Goal: Check status: Check status

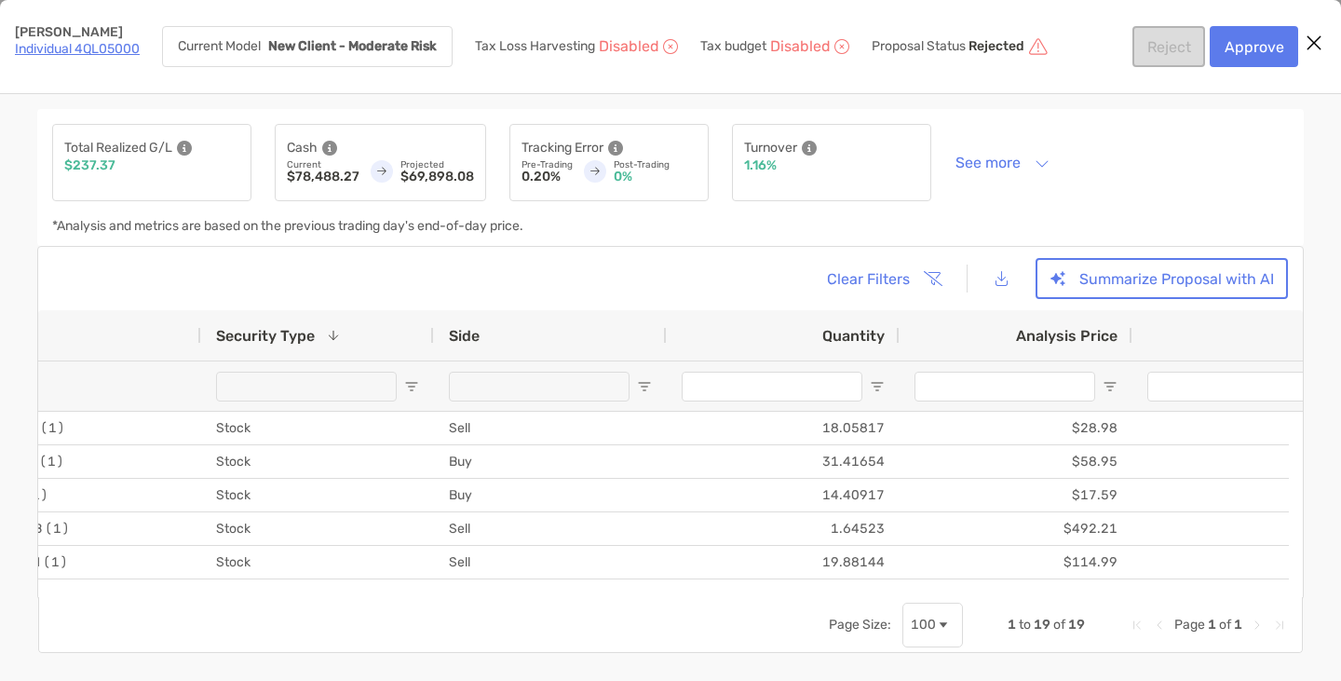
click at [1320, 42] on icon "Close modal" at bounding box center [1314, 43] width 17 height 22
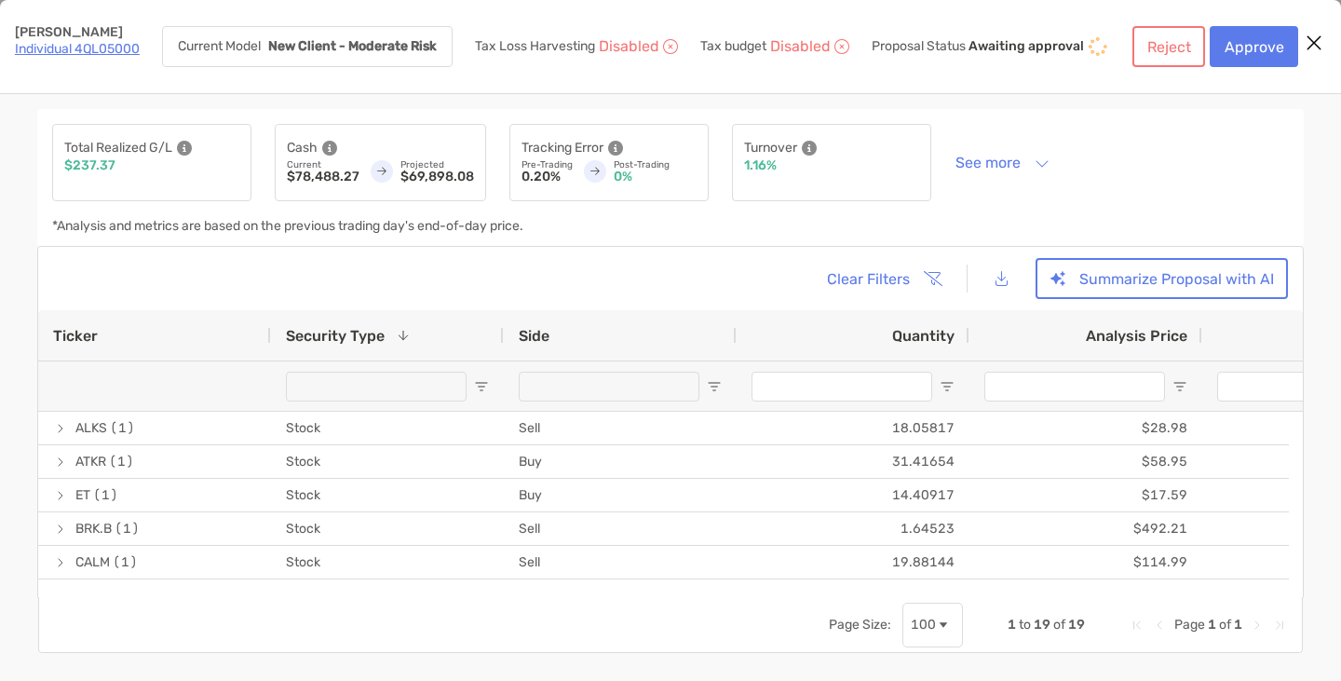
click at [1320, 42] on icon "Close modal" at bounding box center [1314, 43] width 17 height 22
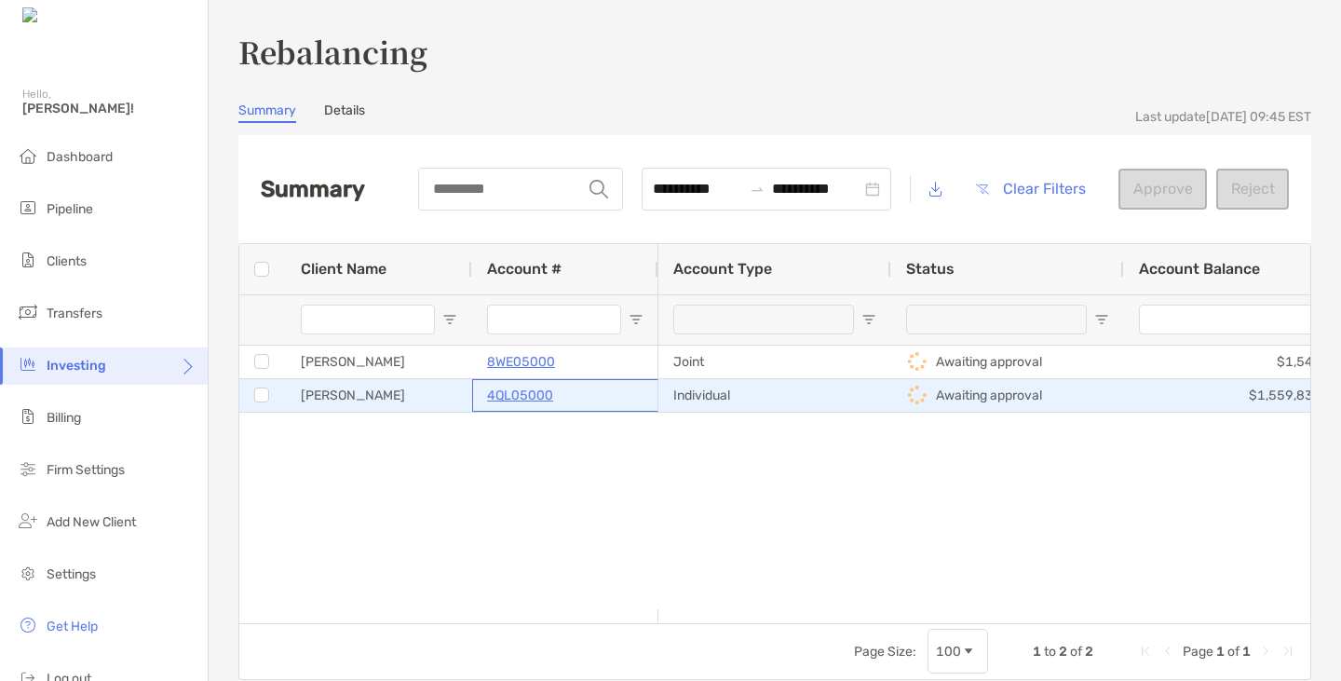
click at [540, 395] on p "4QL05000" at bounding box center [520, 395] width 66 height 23
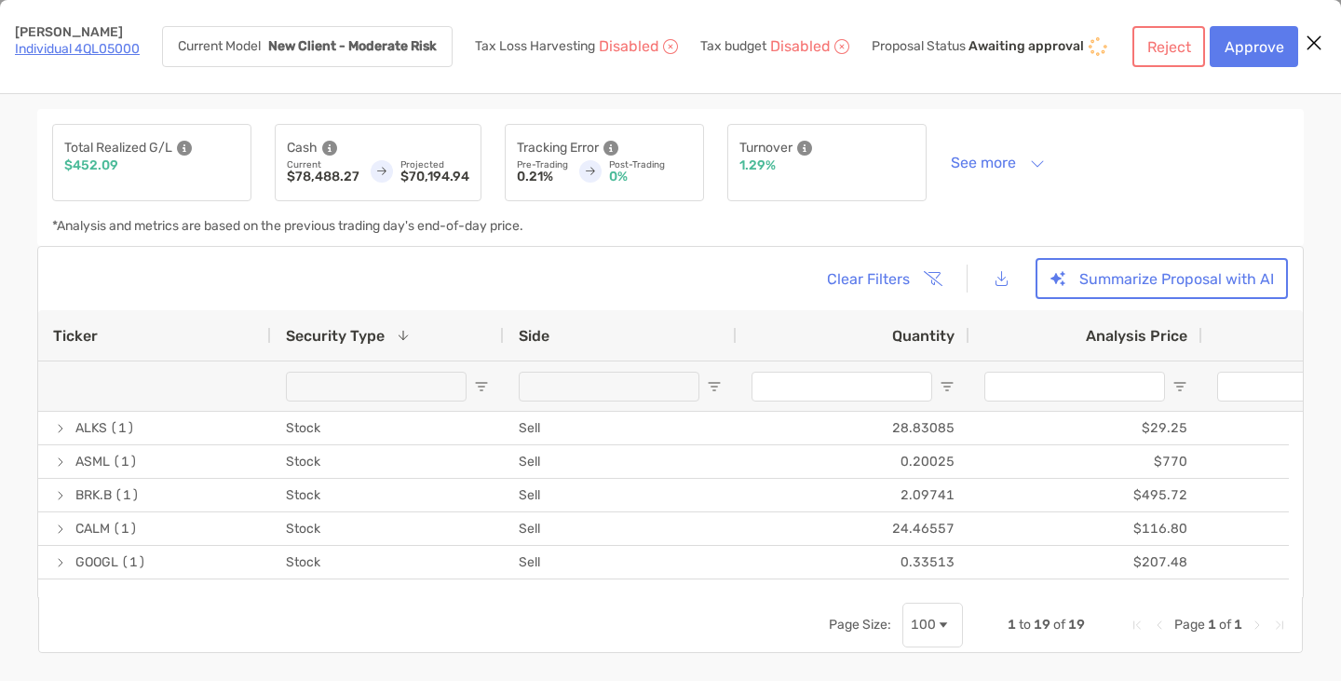
click at [79, 45] on link "Individual 4QL05000" at bounding box center [77, 49] width 125 height 16
